Goal: Transaction & Acquisition: Purchase product/service

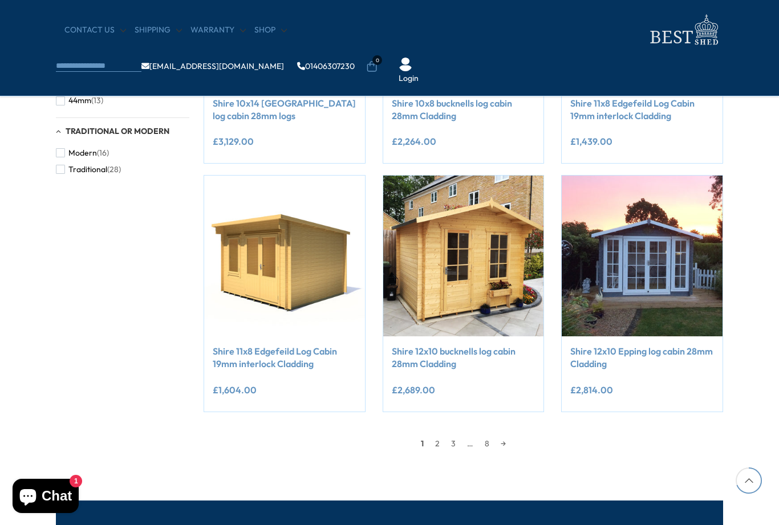
scroll to position [861, 0]
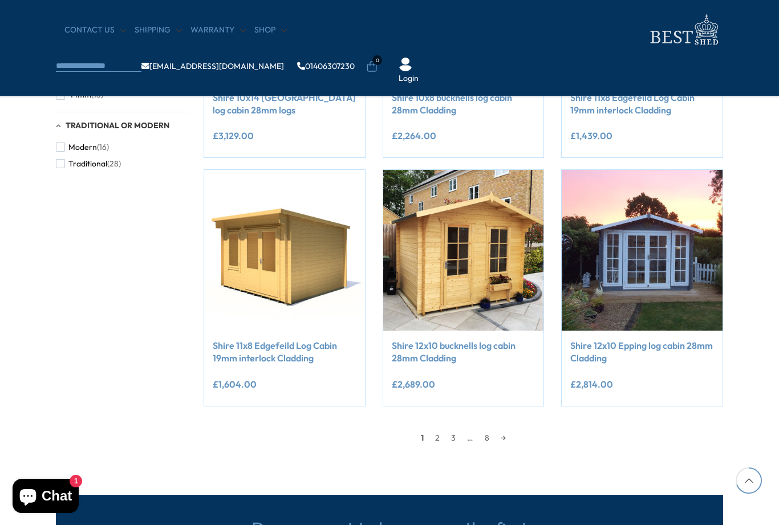
click at [679, 259] on img at bounding box center [641, 250] width 161 height 161
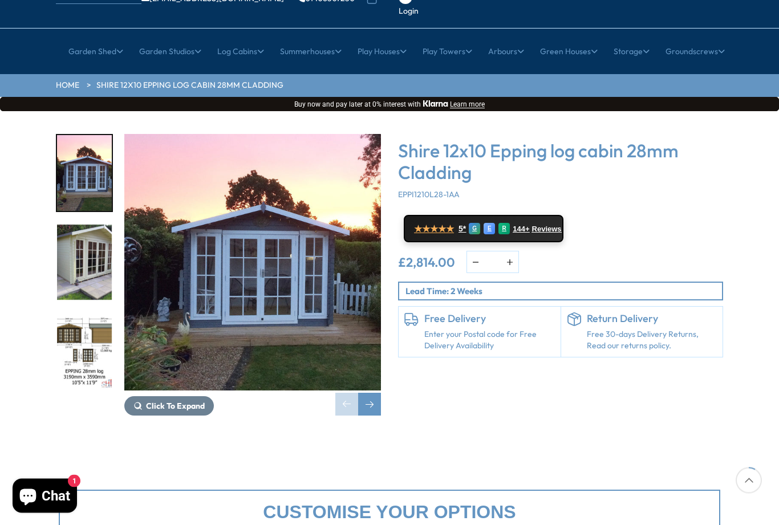
scroll to position [93, 0]
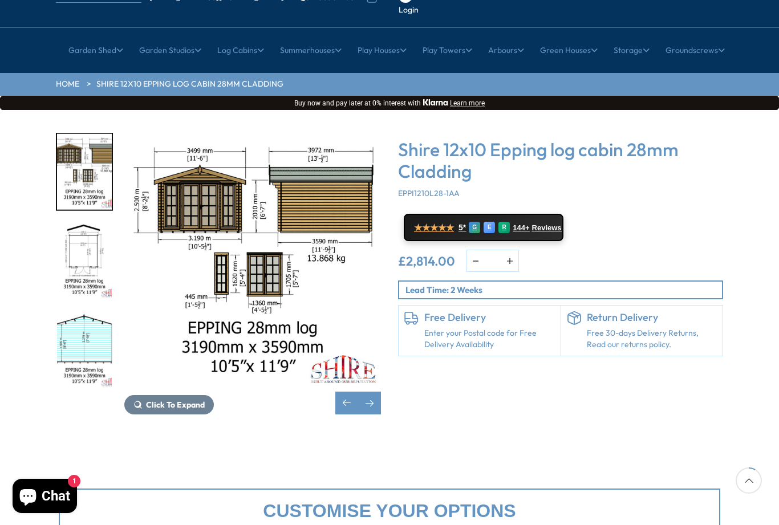
click at [78, 302] on div at bounding box center [90, 261] width 68 height 256
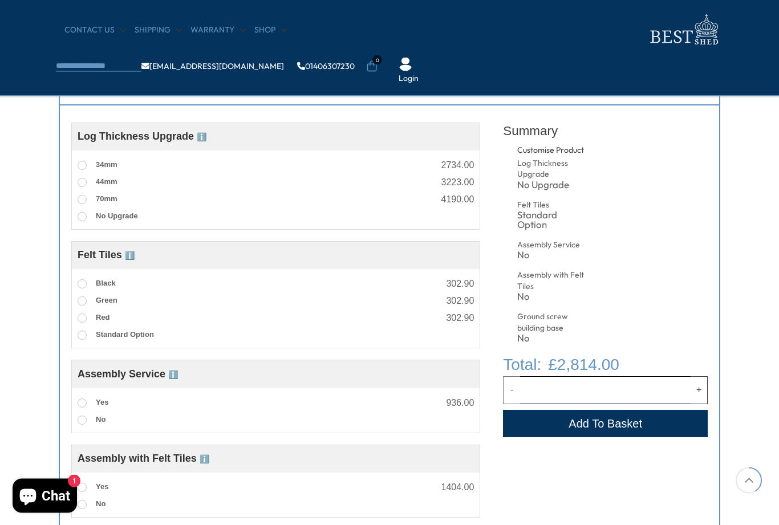
scroll to position [425, 0]
click at [78, 185] on span at bounding box center [82, 182] width 9 height 9
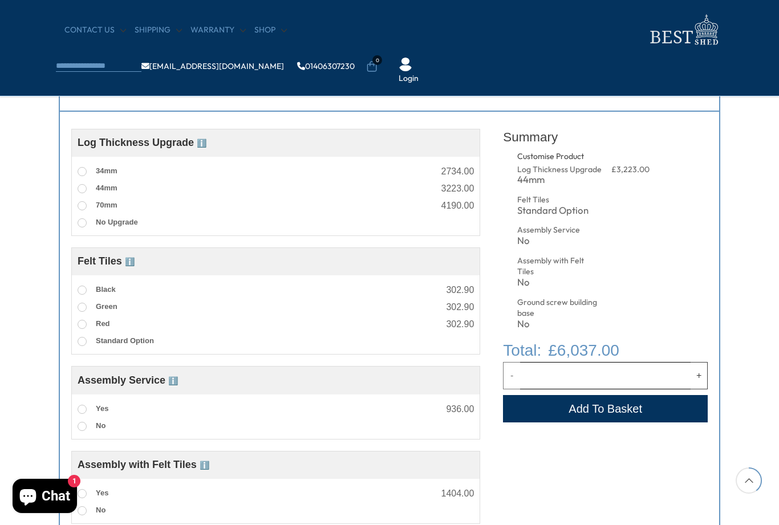
scroll to position [406, 0]
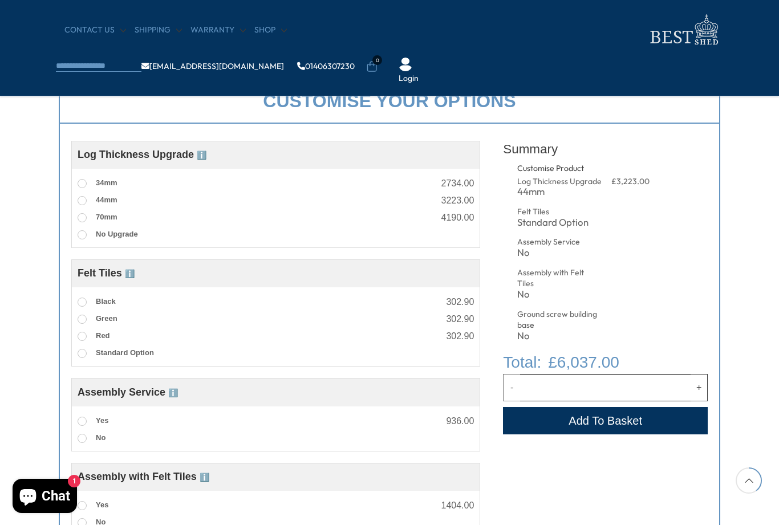
click at [82, 239] on span at bounding box center [82, 234] width 9 height 9
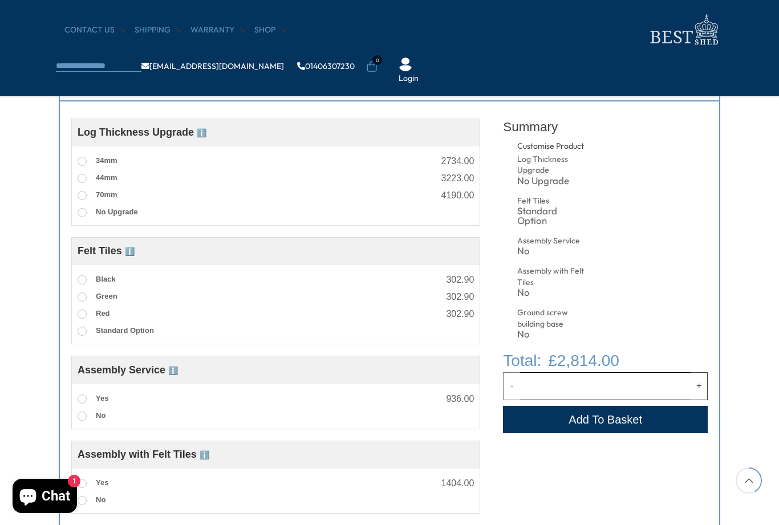
scroll to position [431, 0]
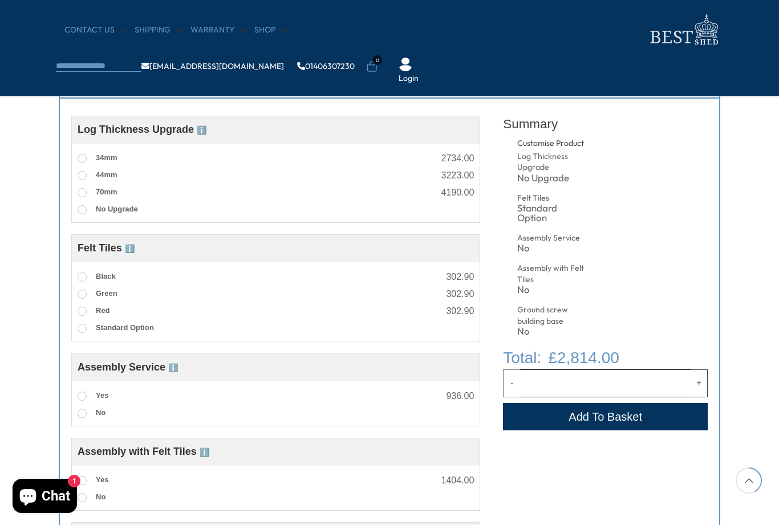
click at [639, 418] on button "Add to Cart" at bounding box center [605, 416] width 205 height 27
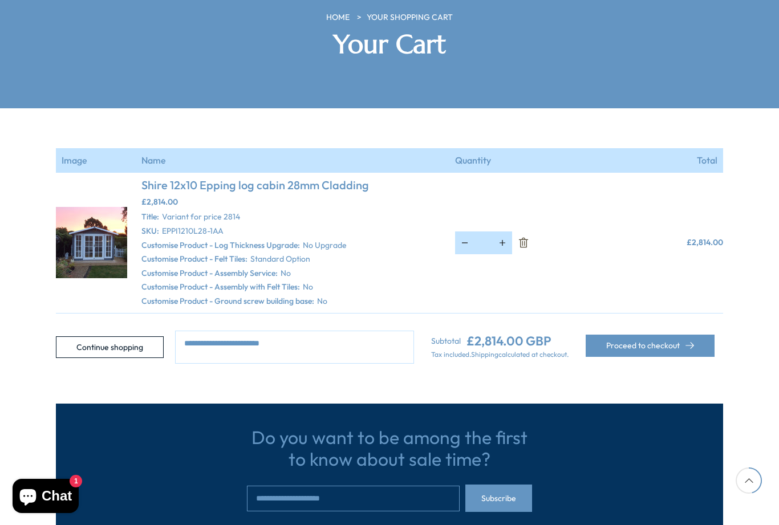
scroll to position [184, 0]
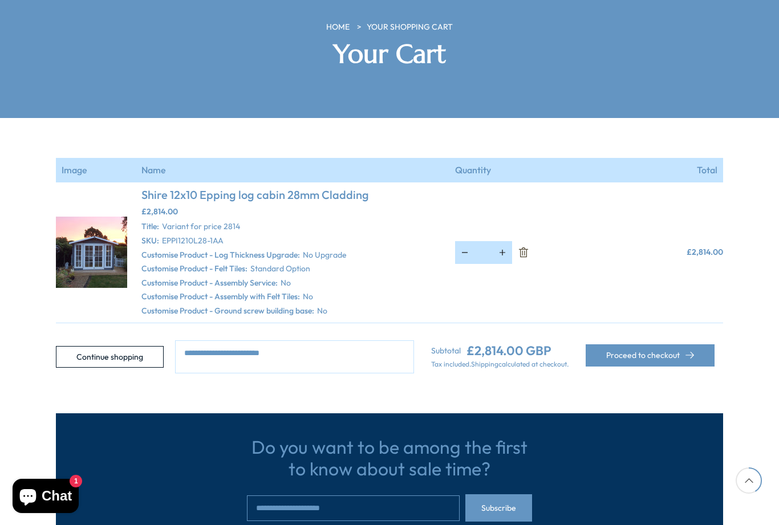
click at [661, 344] on button "Proceed to checkout" at bounding box center [649, 355] width 129 height 22
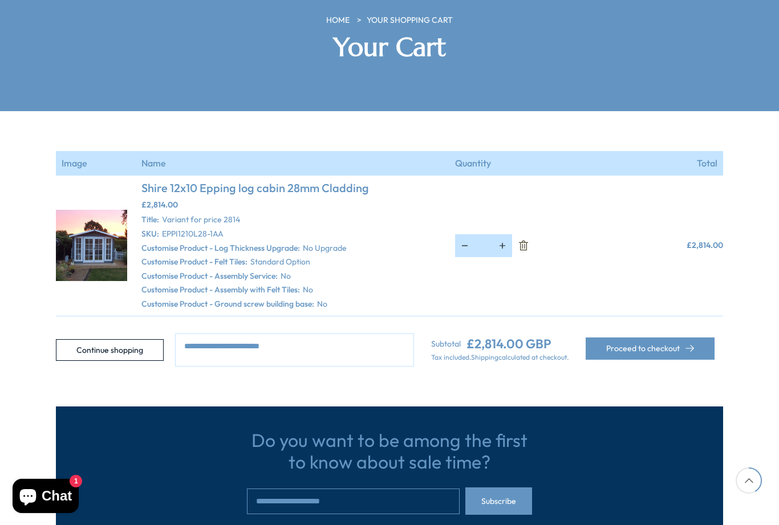
scroll to position [180, 0]
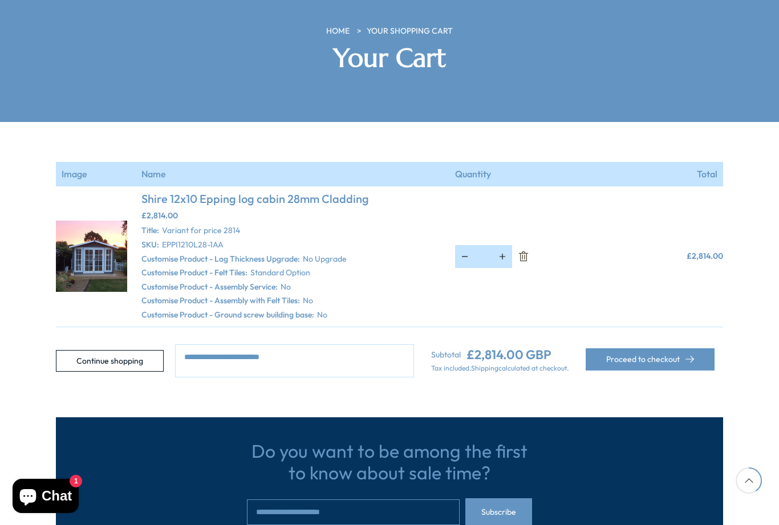
click at [99, 226] on img at bounding box center [91, 256] width 71 height 71
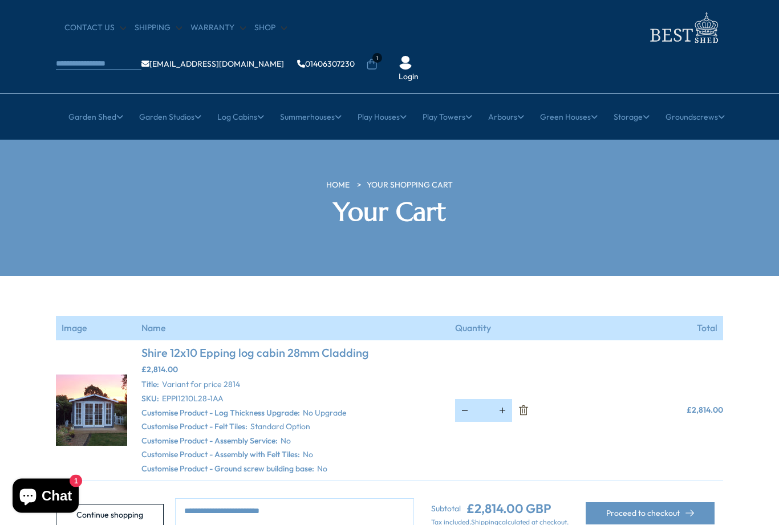
scroll to position [0, 0]
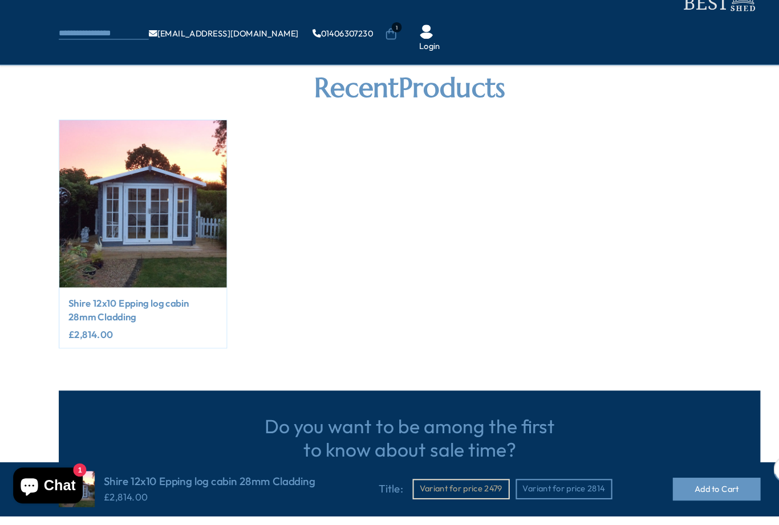
scroll to position [545, 0]
